Goal: Transaction & Acquisition: Purchase product/service

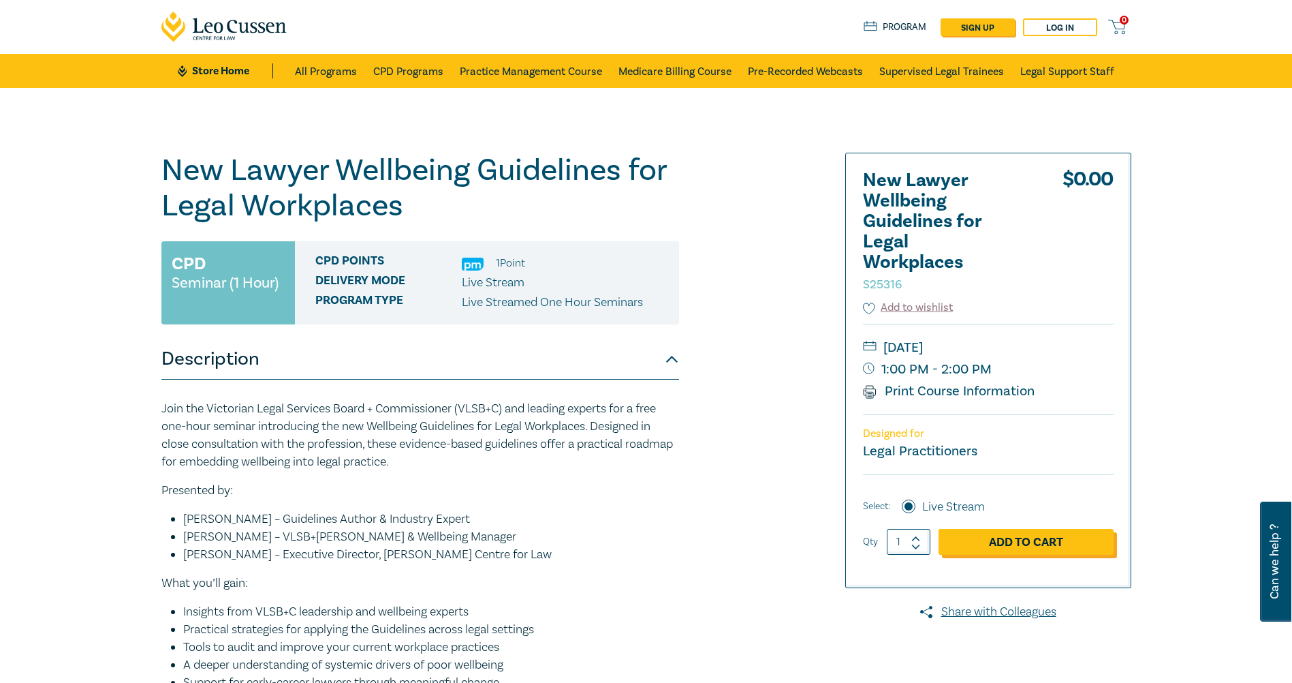
click at [992, 537] on link "Add to Cart" at bounding box center [1026, 542] width 175 height 26
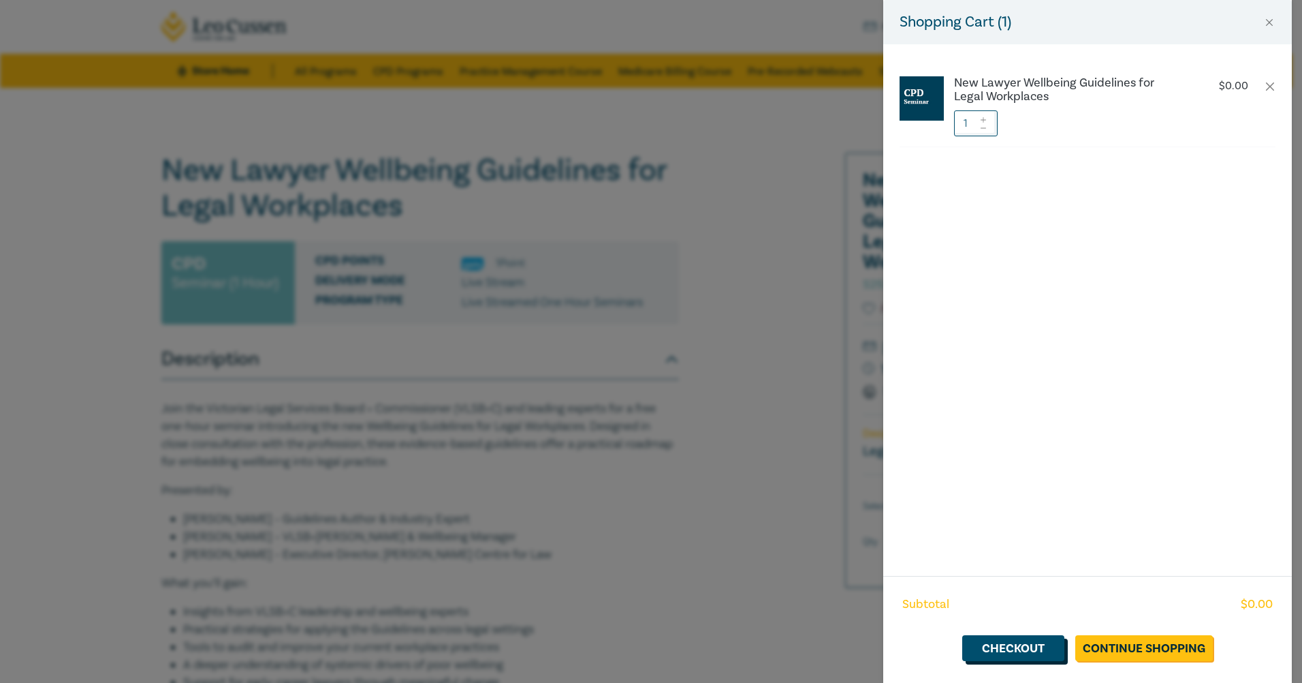
click at [1040, 646] on link "Checkout" at bounding box center [1013, 648] width 102 height 26
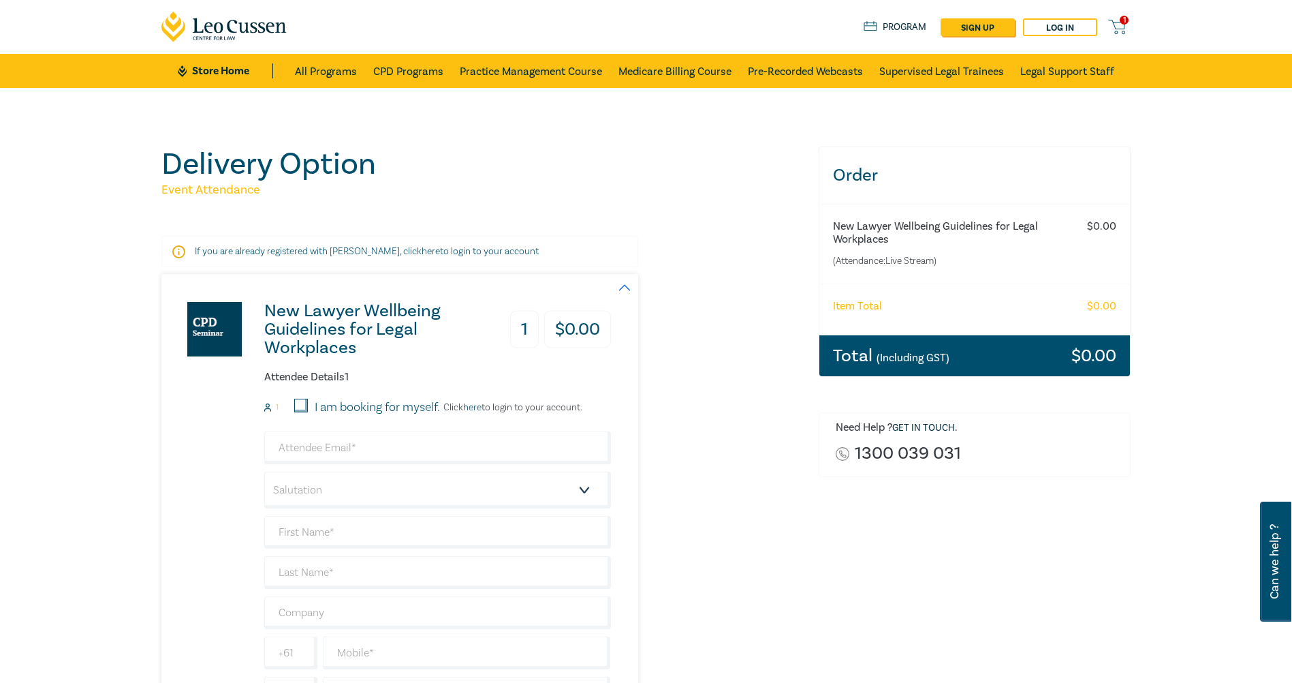
click at [305, 405] on input "I am booking for myself." at bounding box center [301, 405] width 14 height 14
checkbox input "true"
click at [382, 447] on input "email" at bounding box center [437, 447] width 347 height 33
type input "kristin.watkins@holdingredlich.com"
type input "Kristin Watkins"
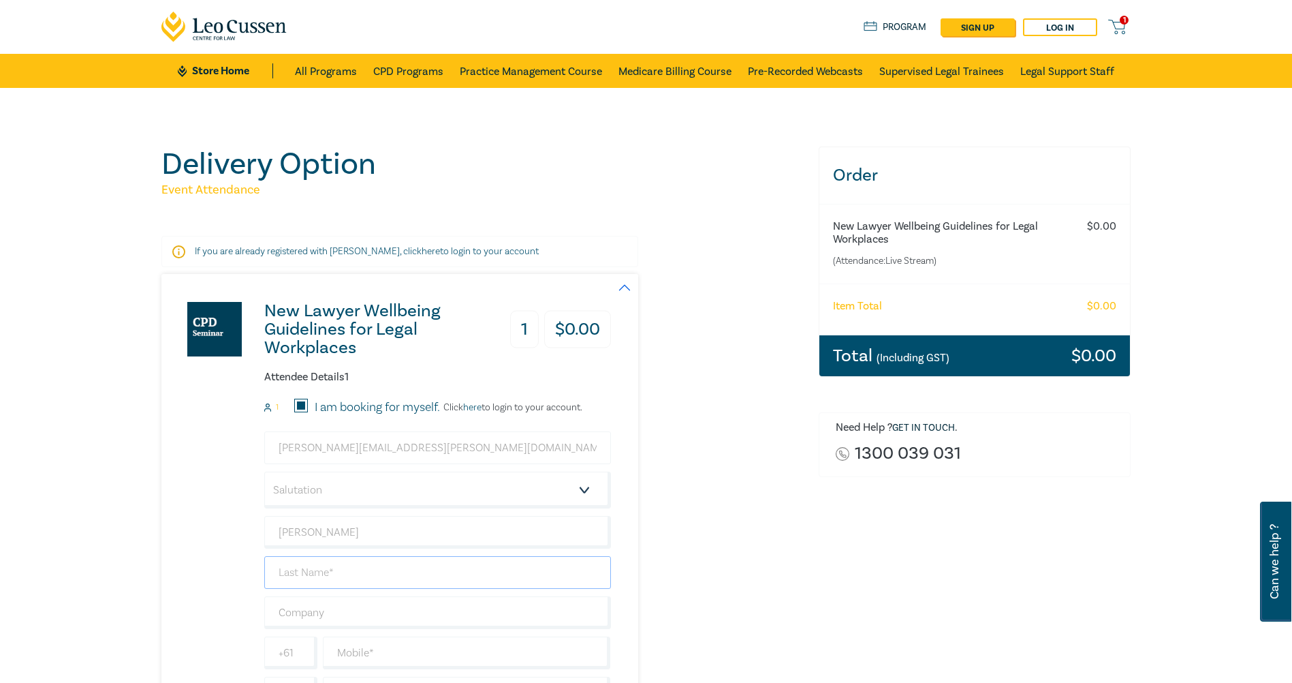
type input "Kristin Watkins"
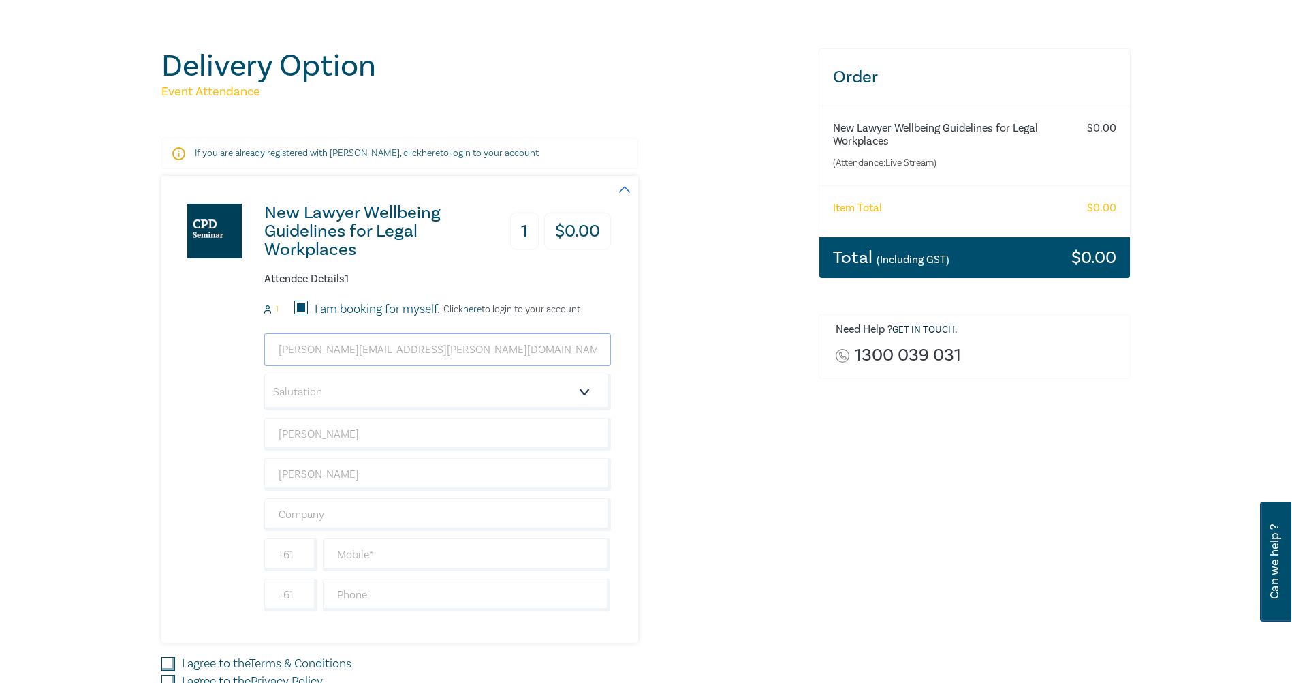
scroll to position [136, 0]
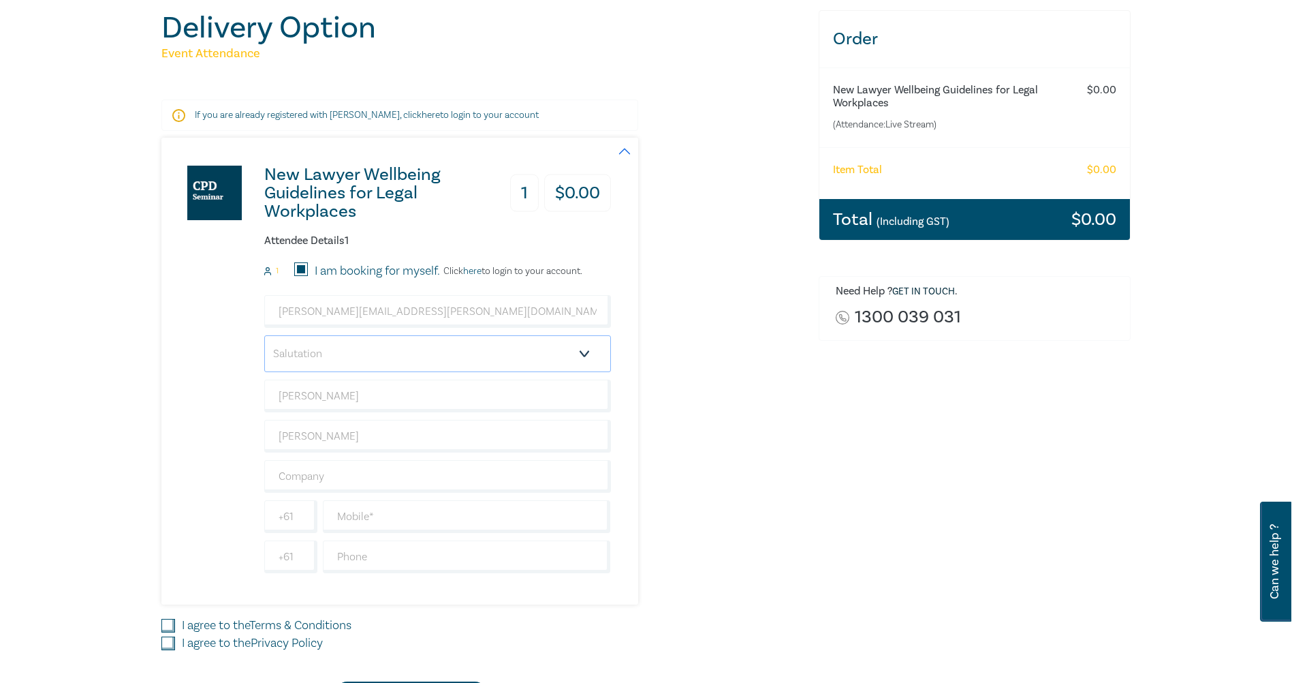
click at [383, 361] on select "Salutation Mr. Mrs. Ms. Miss Dr. Prof. Other" at bounding box center [437, 353] width 347 height 37
click at [169, 398] on div "New Lawyer Wellbeing Guidelines for Legal Workplaces 1 $ 0.00 Attendee Details …" at bounding box center [386, 371] width 450 height 467
click at [321, 390] on input "Kristin Watkins" at bounding box center [437, 395] width 347 height 33
click at [367, 398] on input "Kristin Watkins" at bounding box center [437, 395] width 347 height 33
click at [424, 394] on input "Kristin Watkins" at bounding box center [437, 395] width 347 height 33
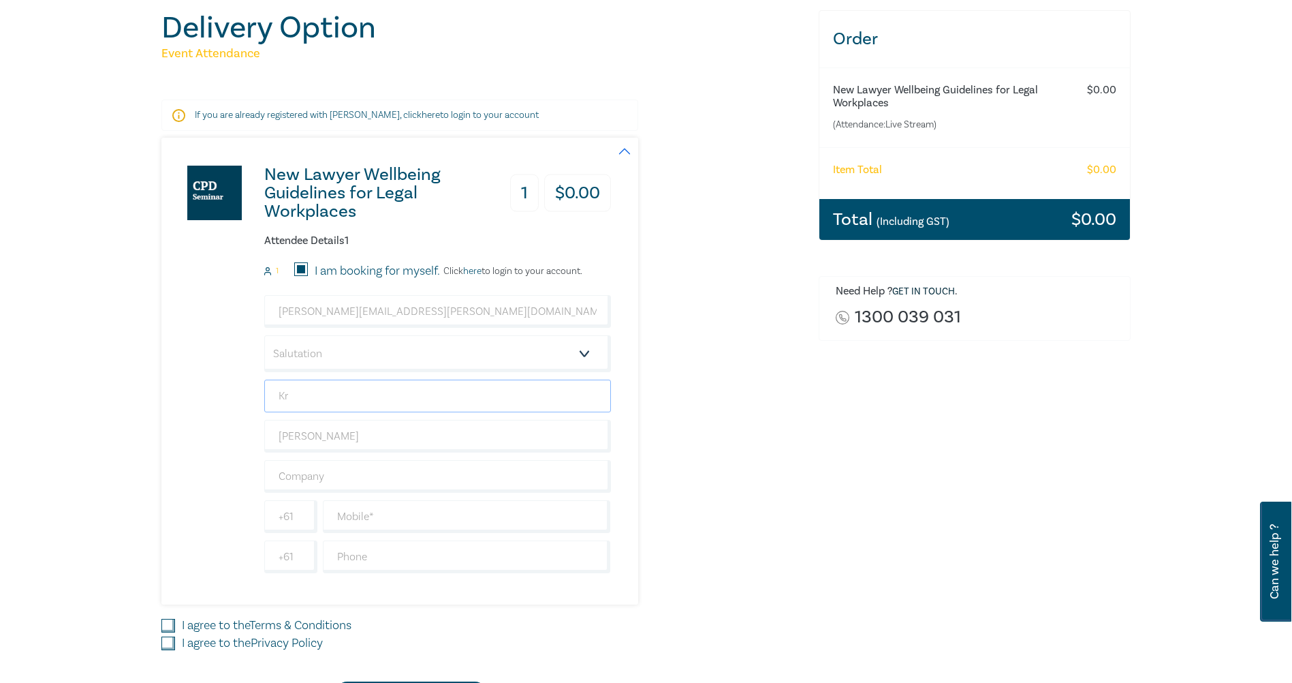
type input "K"
click at [268, 433] on input "Kristin Watkins" at bounding box center [437, 436] width 347 height 33
drag, startPoint x: 364, startPoint y: 435, endPoint x: 217, endPoint y: 432, distance: 147.8
click at [213, 436] on div "New Lawyer Wellbeing Guidelines for Legal Workplaces 1 $ 0.00 Attendee Details …" at bounding box center [386, 371] width 450 height 467
click at [277, 395] on input "text" at bounding box center [437, 395] width 347 height 33
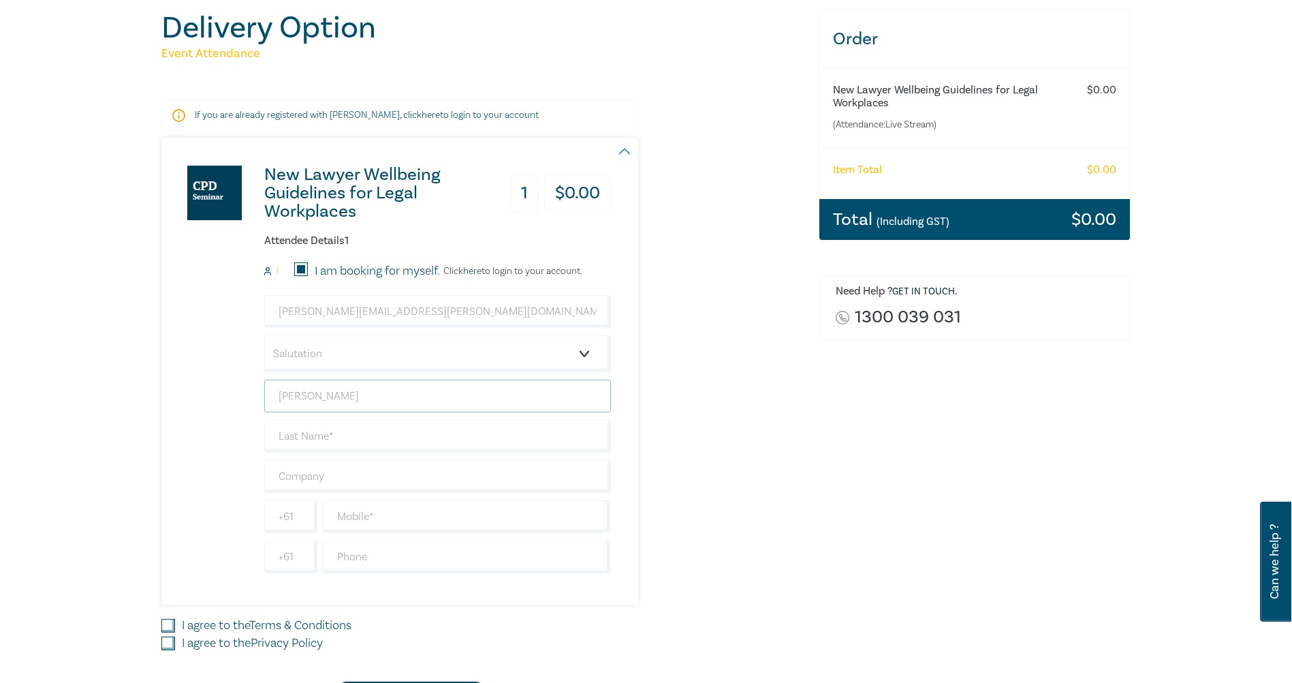
type input "Kristin"
type input "Watkins"
type input "Holding Redlich"
click at [381, 521] on input "text" at bounding box center [467, 516] width 288 height 33
type input "0431376869"
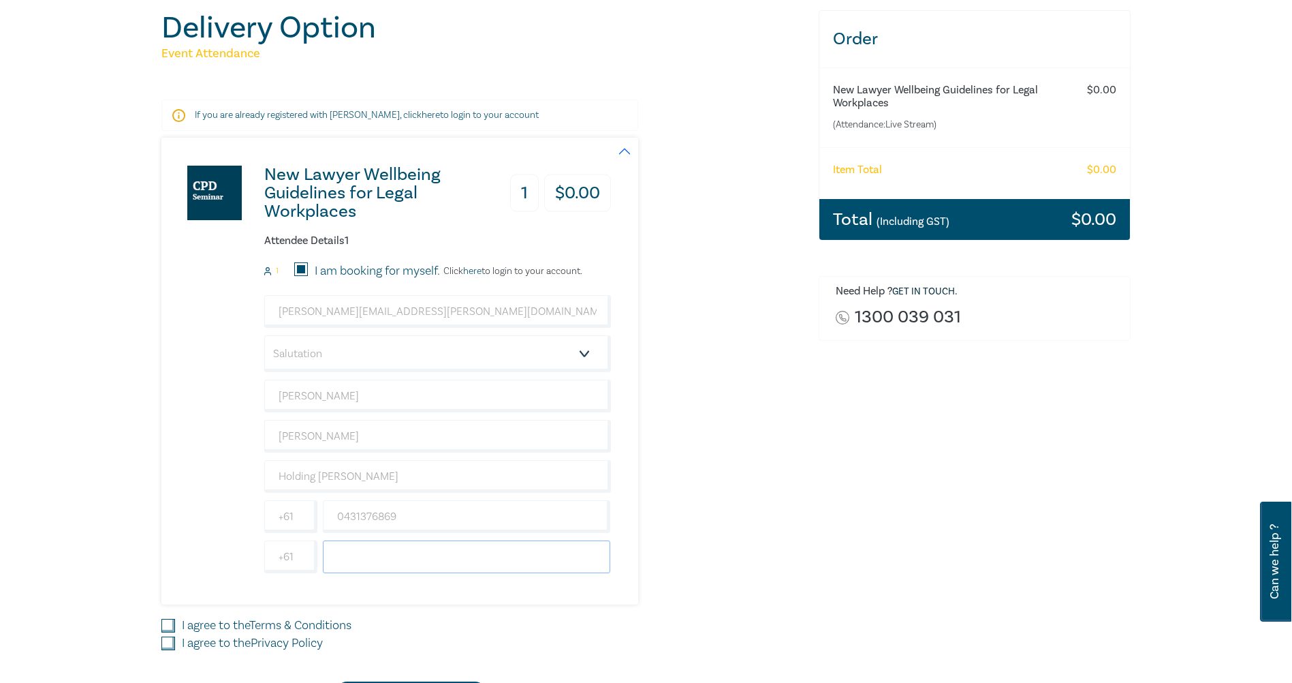
click at [370, 559] on input "text" at bounding box center [467, 556] width 288 height 33
type input "0393219751"
click at [445, 609] on div "New Lawyer Wellbeing Guidelines for Legal Workplaces 1 $ 0.00 Attendee Details …" at bounding box center [481, 422] width 641 height 569
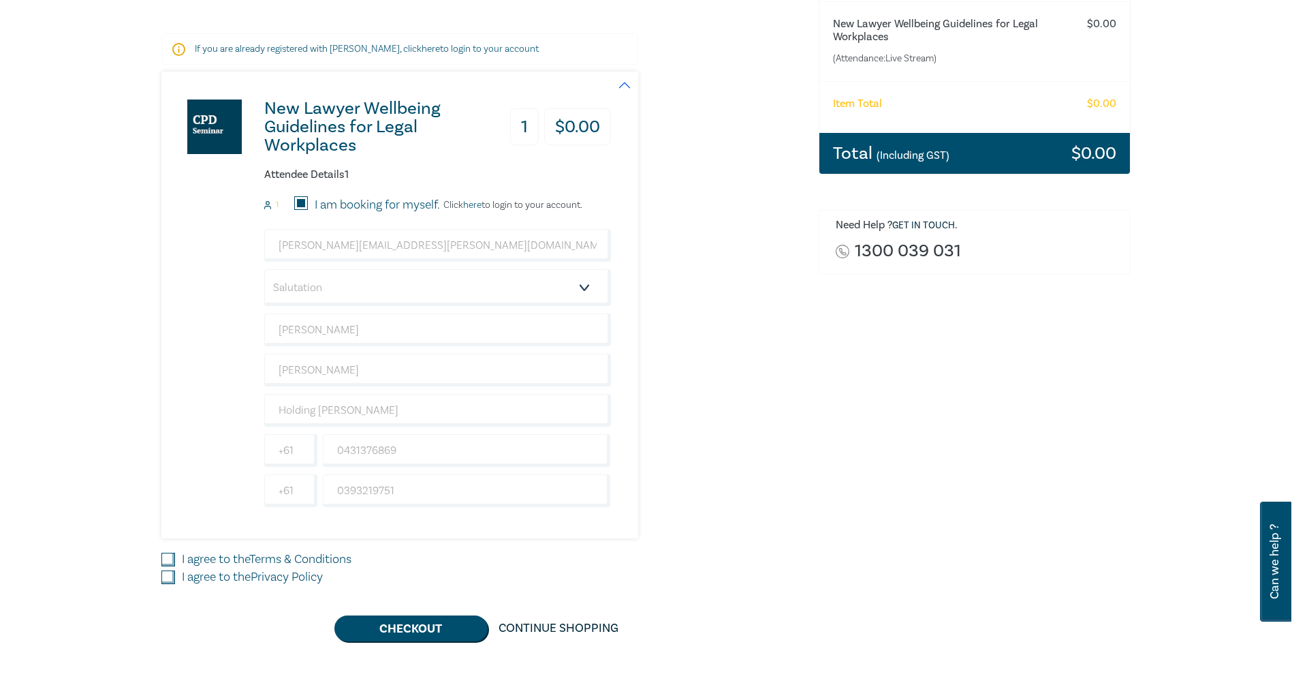
scroll to position [204, 0]
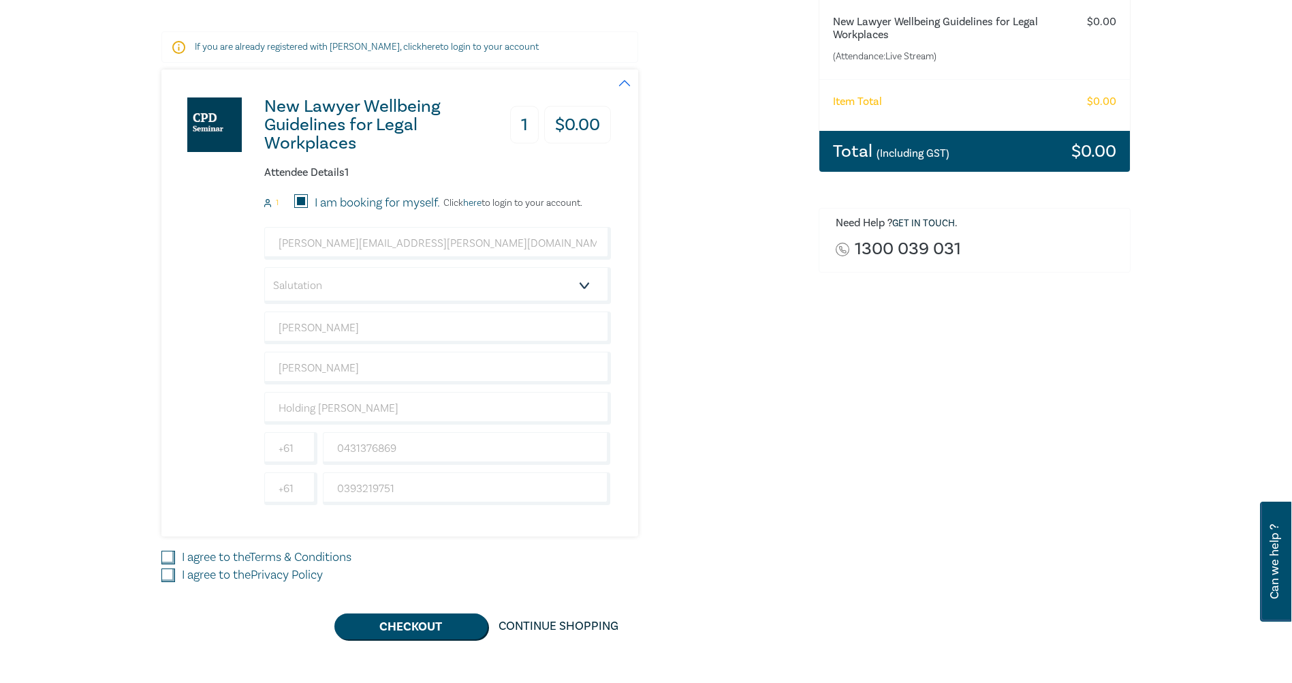
click at [168, 551] on input "I agree to the Terms & Conditions" at bounding box center [168, 557] width 14 height 14
checkbox input "true"
click at [167, 571] on input "I agree to the Privacy Policy" at bounding box center [168, 575] width 14 height 14
checkbox input "true"
click at [412, 632] on button "Checkout" at bounding box center [410, 626] width 153 height 26
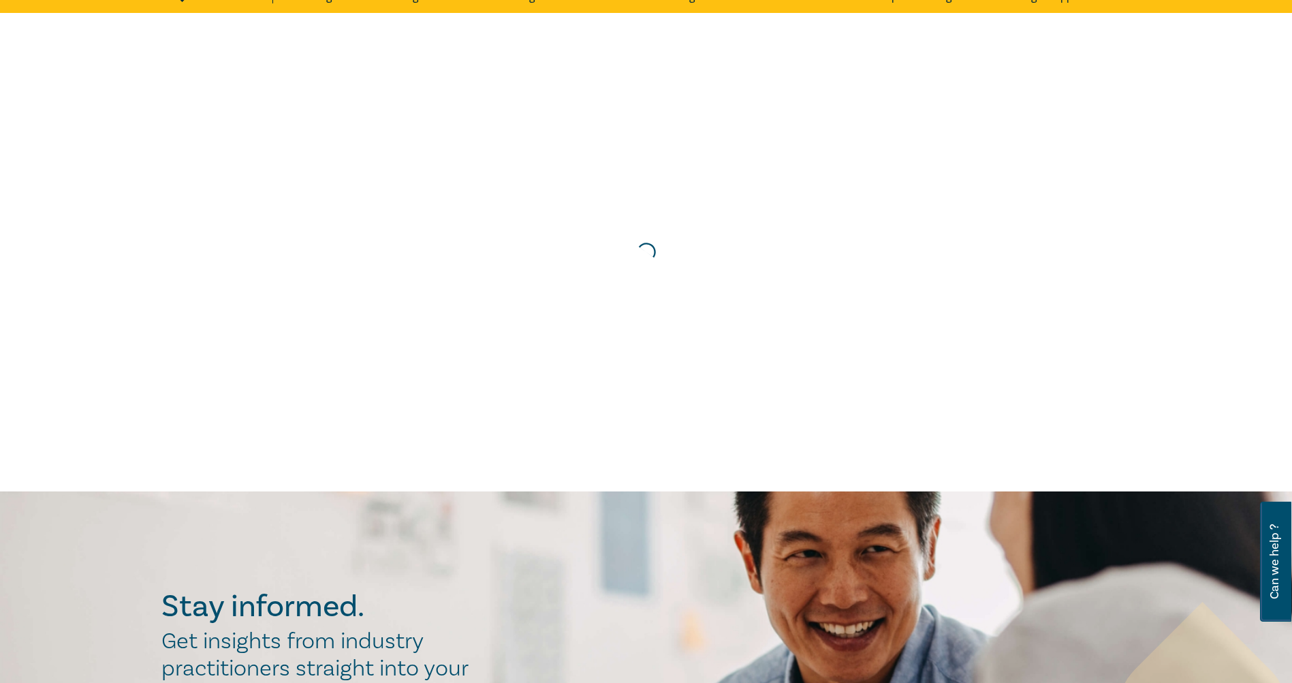
scroll to position [0, 0]
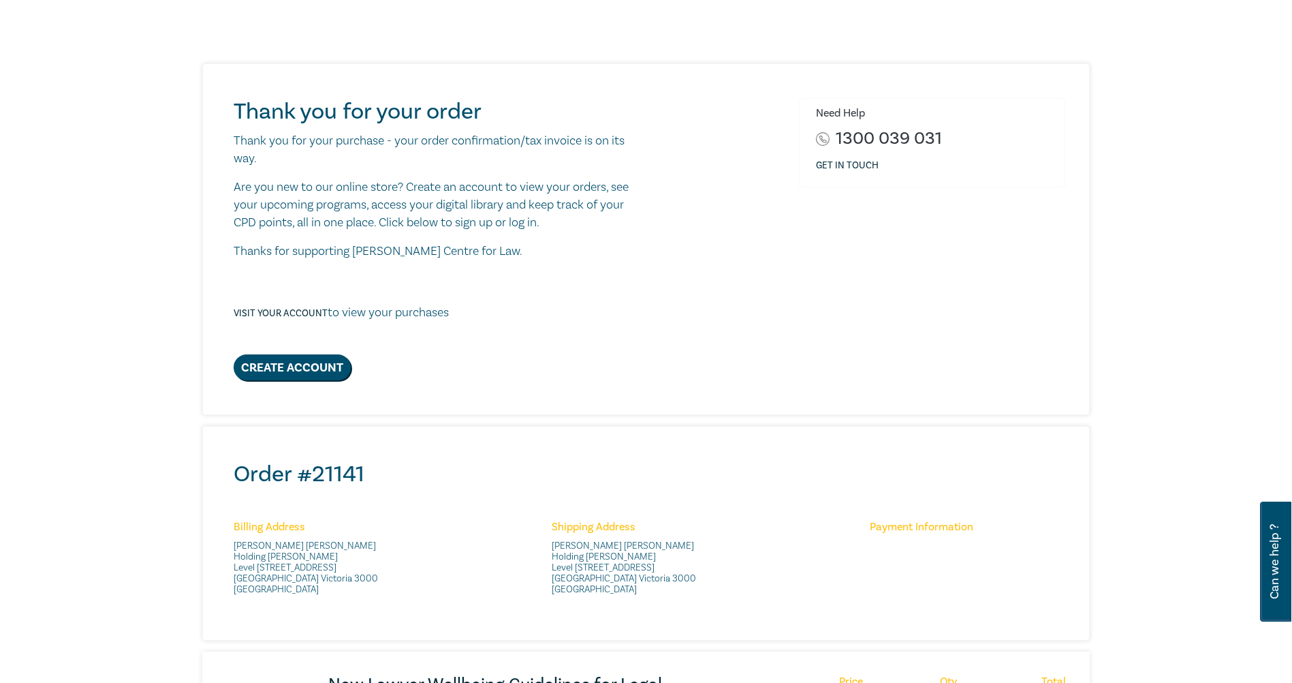
scroll to position [136, 0]
